Goal: Task Accomplishment & Management: Manage account settings

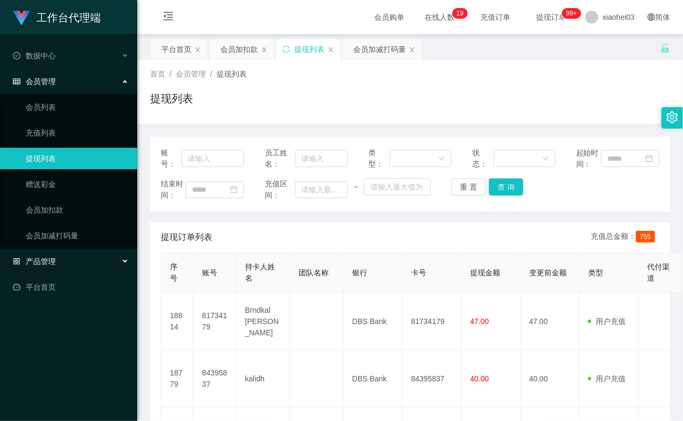
click at [57, 253] on div "产品管理" at bounding box center [68, 261] width 137 height 21
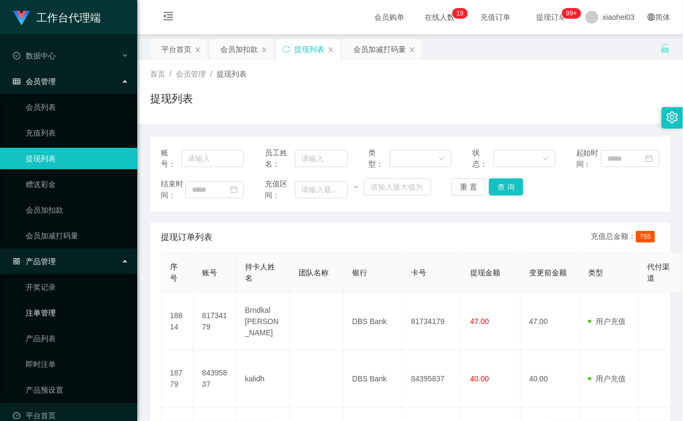
click at [47, 313] on link "注单管理" at bounding box center [77, 312] width 103 height 21
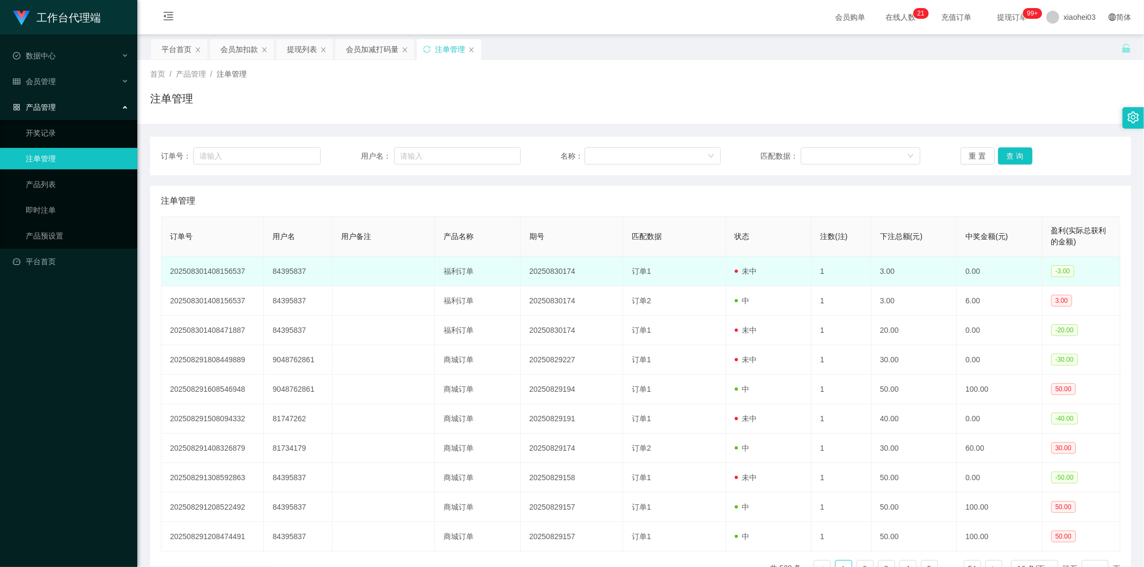
click at [672, 278] on td "订单1" at bounding box center [674, 271] width 102 height 29
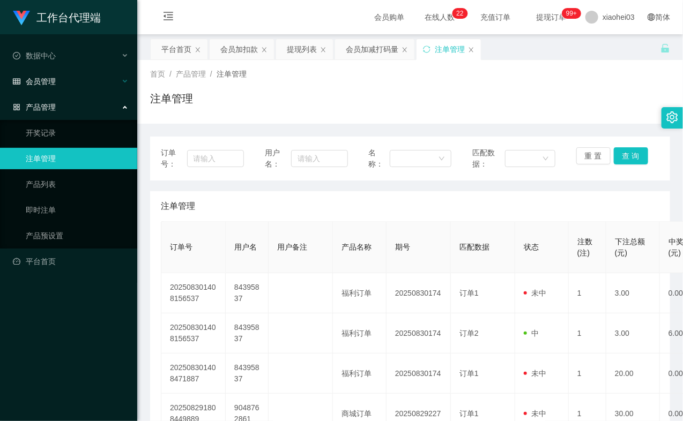
click at [68, 92] on li "会员管理" at bounding box center [68, 83] width 137 height 24
click at [72, 82] on div "会员管理" at bounding box center [68, 81] width 137 height 21
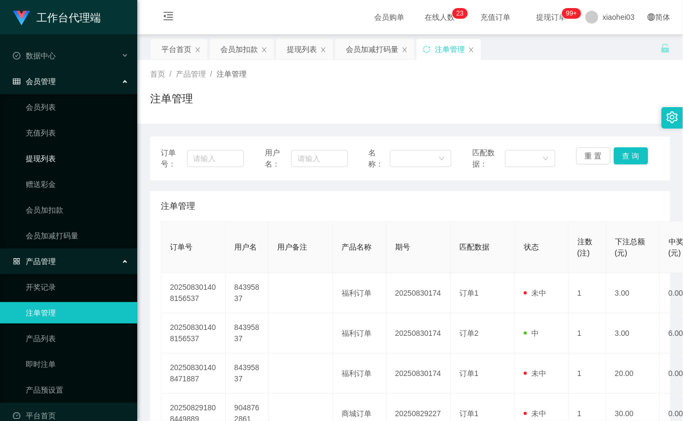
click at [57, 158] on link "提现列表" at bounding box center [77, 158] width 103 height 21
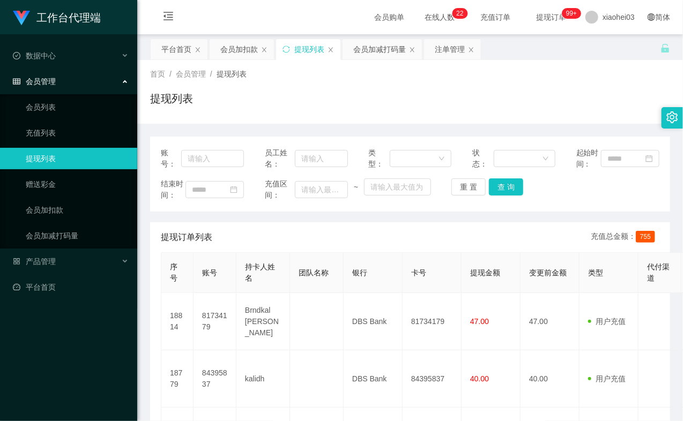
drag, startPoint x: 580, startPoint y: 93, endPoint x: 607, endPoint y: 55, distance: 46.4
click at [581, 92] on div "提现列表" at bounding box center [410, 103] width 520 height 25
